Goal: Task Accomplishment & Management: Use online tool/utility

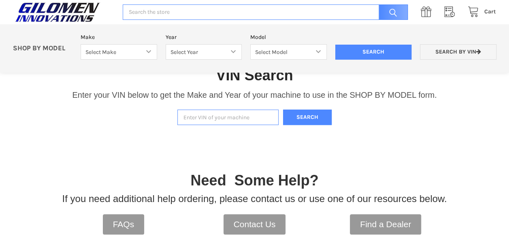
click at [227, 117] on input "Enter VIN of your machine" at bounding box center [227, 117] width 101 height 16
type input "[US_VEHICLE_IDENTIFICATION_NUMBER]"
click at [283, 109] on button "Search" at bounding box center [307, 117] width 49 height 16
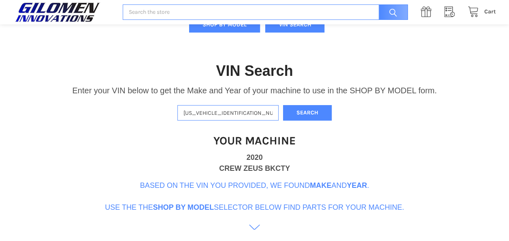
scroll to position [166, 0]
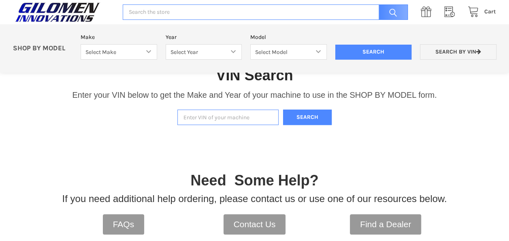
click at [240, 115] on input "Enter VIN of your machine" at bounding box center [227, 117] width 101 height 16
click at [283, 109] on button "Search" at bounding box center [307, 117] width 49 height 16
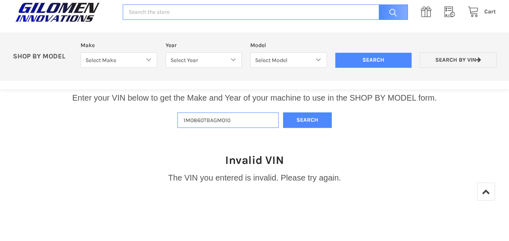
scroll to position [130, 0]
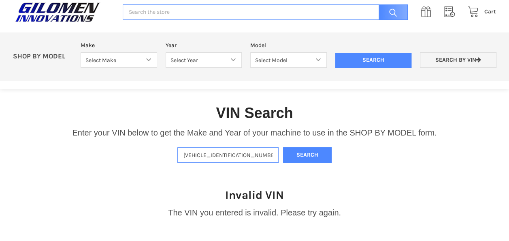
type input "1M0860TBAGM010228"
click at [283, 147] on button "Search" at bounding box center [307, 155] width 49 height 16
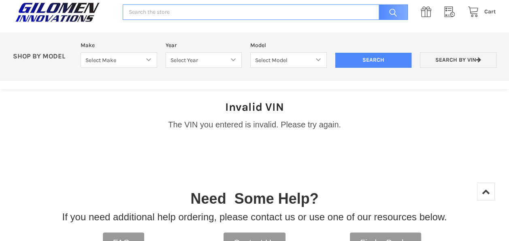
scroll to position [170, 0]
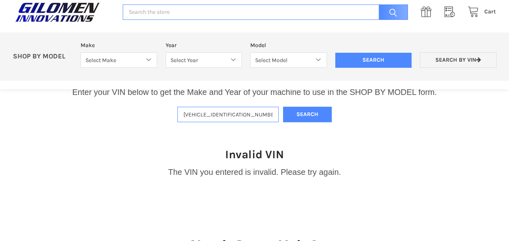
drag, startPoint x: 243, startPoint y: 115, endPoint x: 177, endPoint y: 113, distance: 65.6
click at [177, 113] on div "VIN Search Enter your VIN below to get the Make and Year of your machine to use…" at bounding box center [254, 84] width 509 height 84
type input "1m0860tbagm010228"
click at [305, 111] on button "Search" at bounding box center [307, 114] width 49 height 16
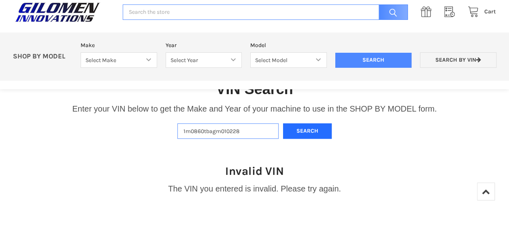
scroll to position [130, 0]
